Goal: Navigation & Orientation: Understand site structure

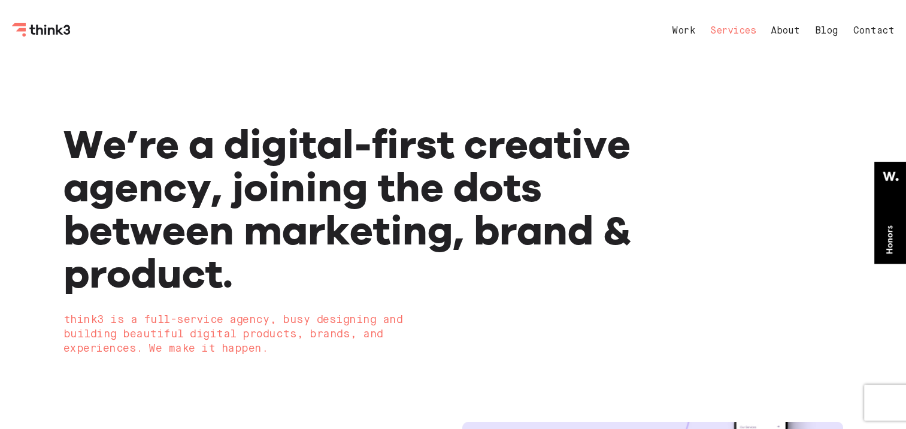
click at [723, 30] on link "Services" at bounding box center [732, 31] width 45 height 10
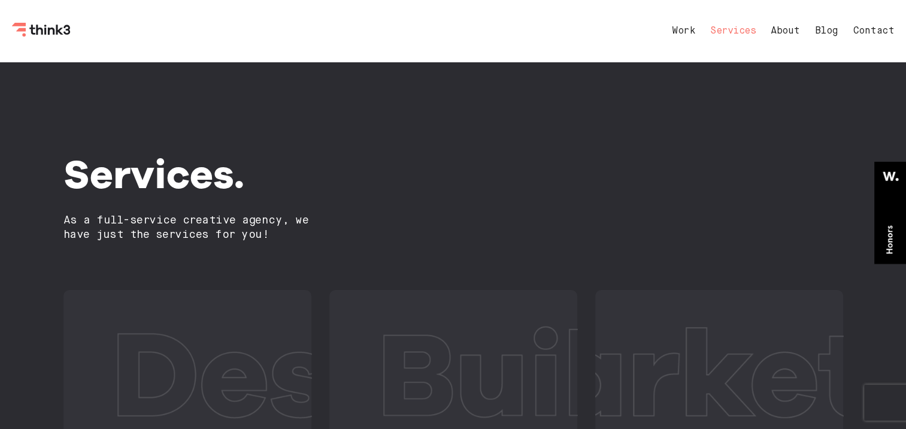
click at [792, 36] on nav "Work Services About Blog Contact" at bounding box center [771, 31] width 246 height 29
click at [788, 32] on link "About" at bounding box center [784, 31] width 29 height 10
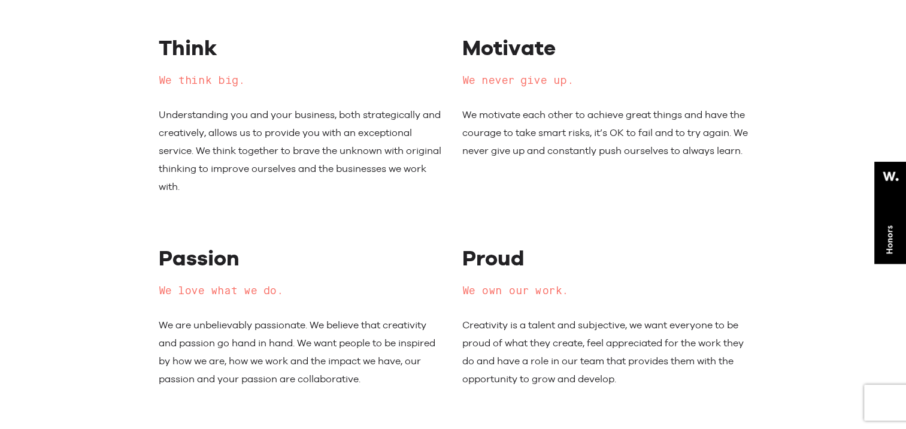
scroll to position [4581, 0]
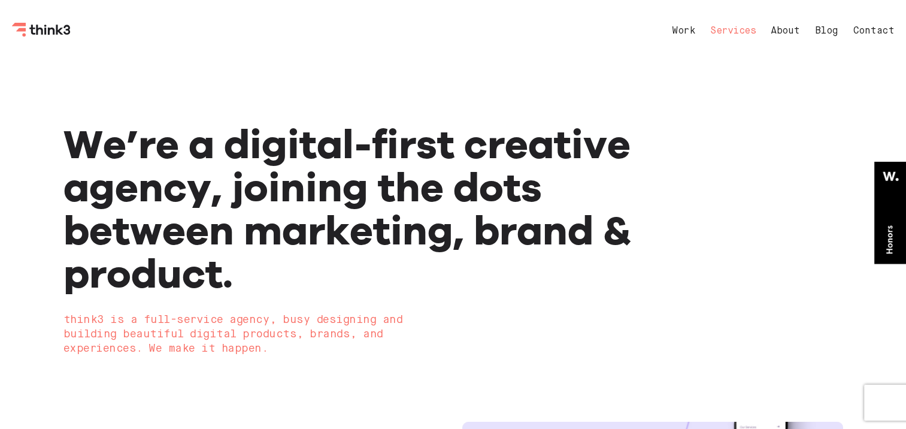
click at [723, 31] on link "Services" at bounding box center [732, 31] width 45 height 10
